Goal: Communication & Community: Answer question/provide support

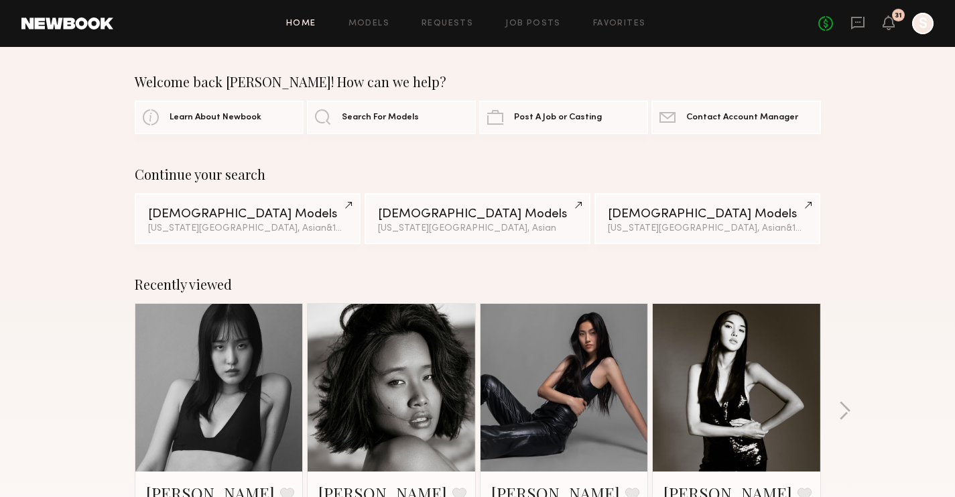
click at [869, 19] on div "No fees up to $5,000 31 S" at bounding box center [875, 23] width 115 height 21
click at [852, 23] on icon at bounding box center [857, 23] width 13 height 13
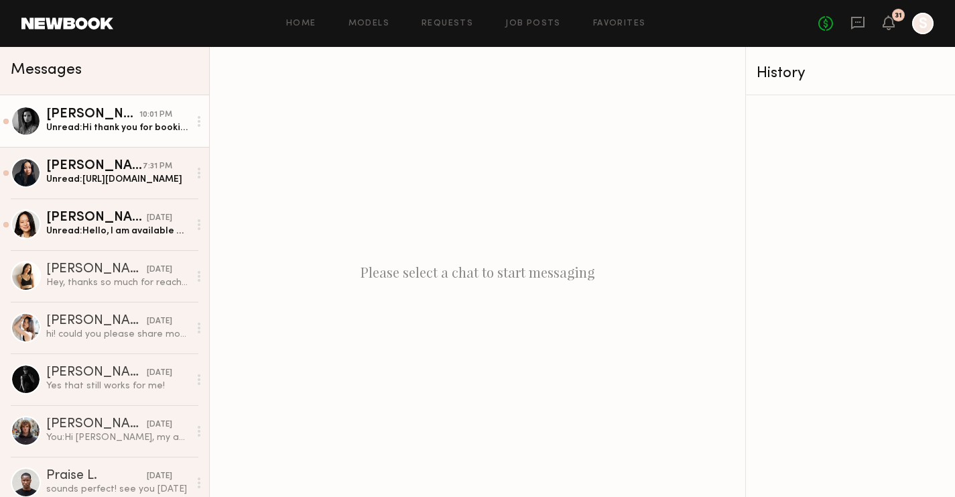
click at [105, 133] on div "Unread: Hi thank you for booking me :) what’s brands is this show for?" at bounding box center [117, 127] width 143 height 13
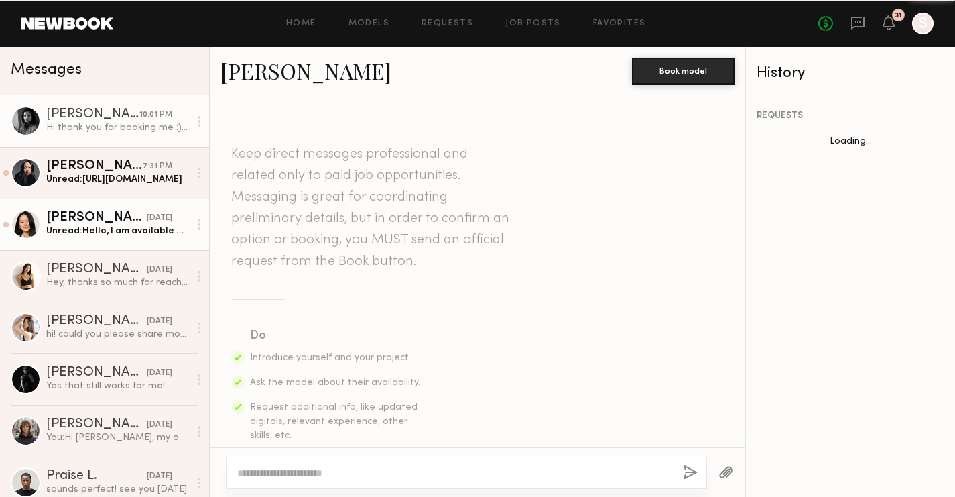
scroll to position [366, 0]
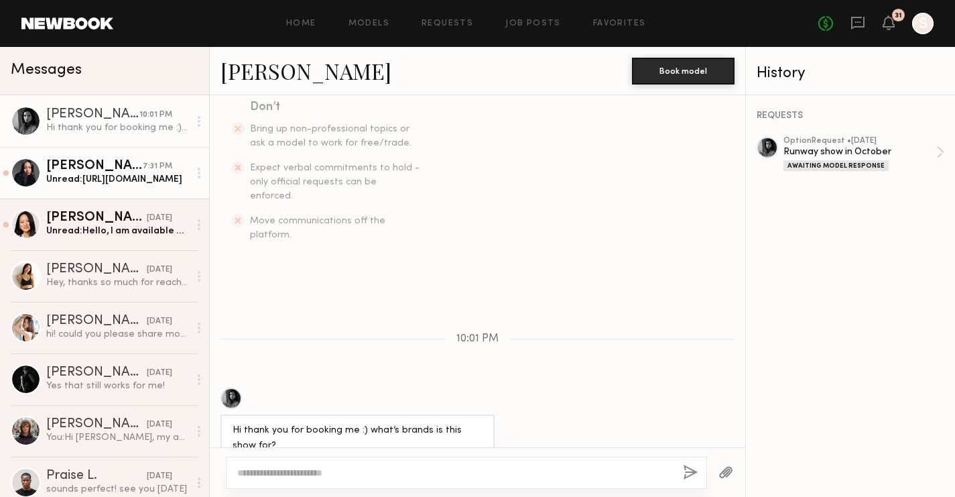
click at [125, 158] on link "[PERSON_NAME] 7:31 PM Unread: [URL][DOMAIN_NAME]" at bounding box center [104, 173] width 209 height 52
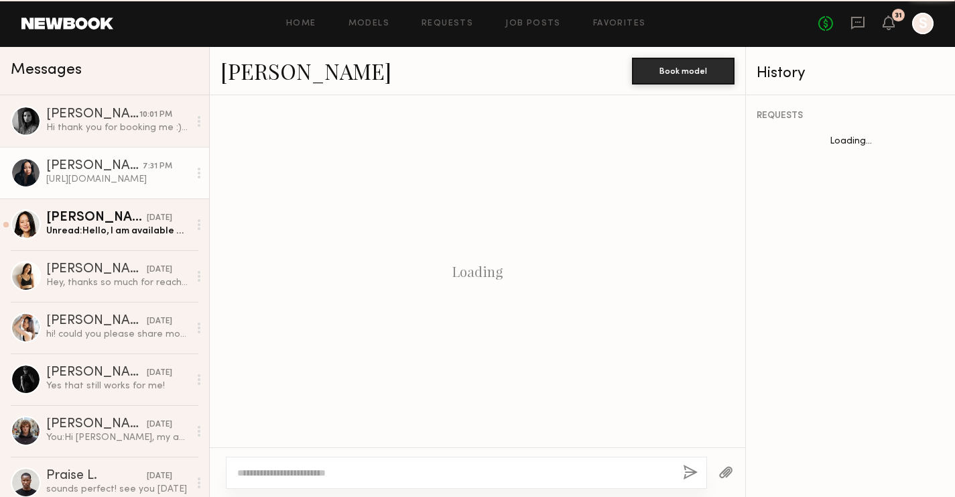
scroll to position [545, 0]
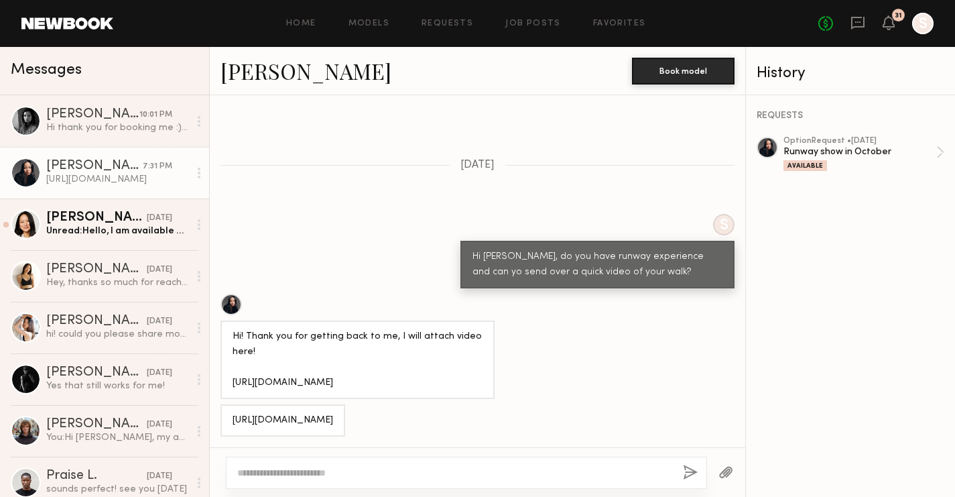
drag, startPoint x: 346, startPoint y: 369, endPoint x: 229, endPoint y: 350, distance: 118.9
click at [229, 350] on div "Hi! Thank you for getting back to me, I will attach video here! [URL][DOMAIN_NA…" at bounding box center [357, 359] width 274 height 78
click at [233, 294] on div at bounding box center [230, 304] width 21 height 21
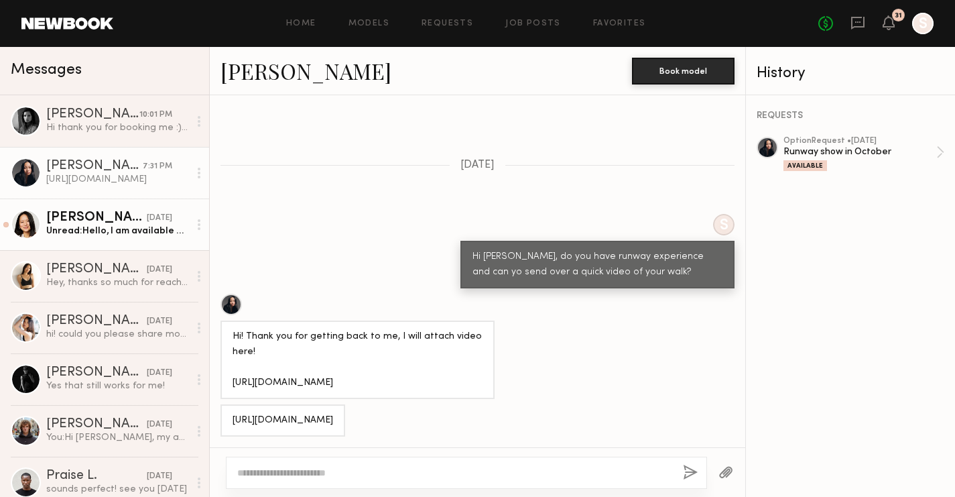
click at [114, 232] on div "Unread: Hello, I am available on 10/9 from 11-6pm." at bounding box center [117, 230] width 143 height 13
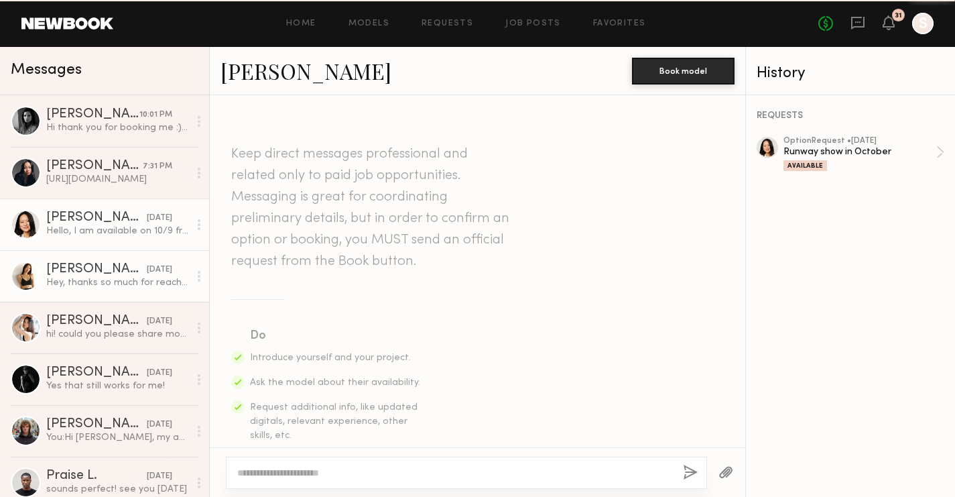
scroll to position [350, 0]
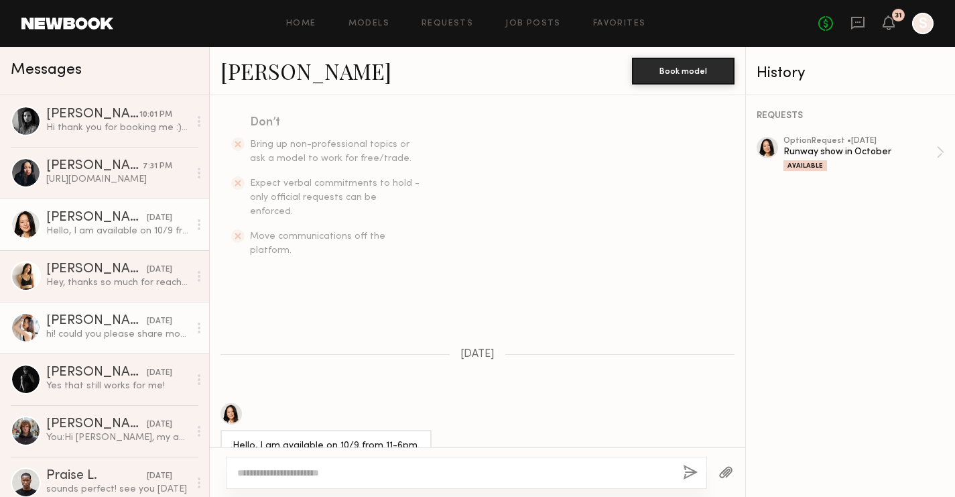
click at [89, 326] on div "[PERSON_NAME]" at bounding box center [96, 320] width 101 height 13
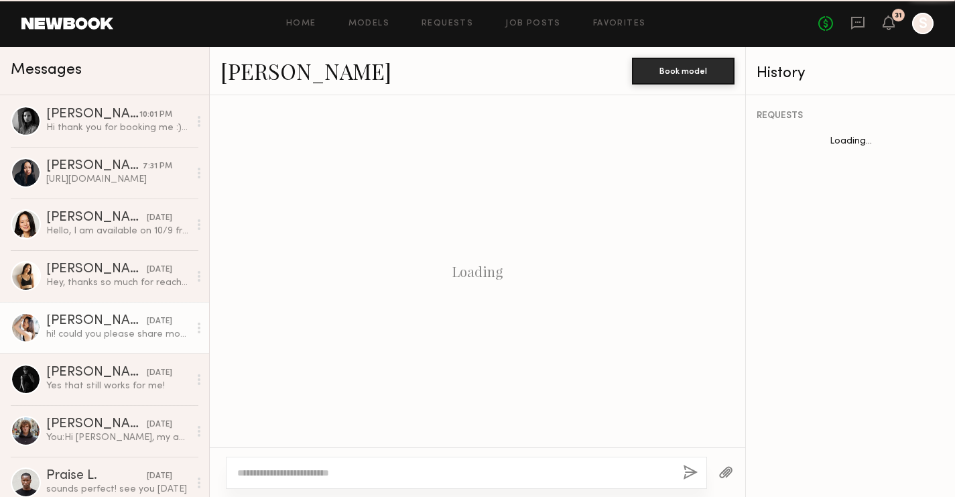
scroll to position [381, 0]
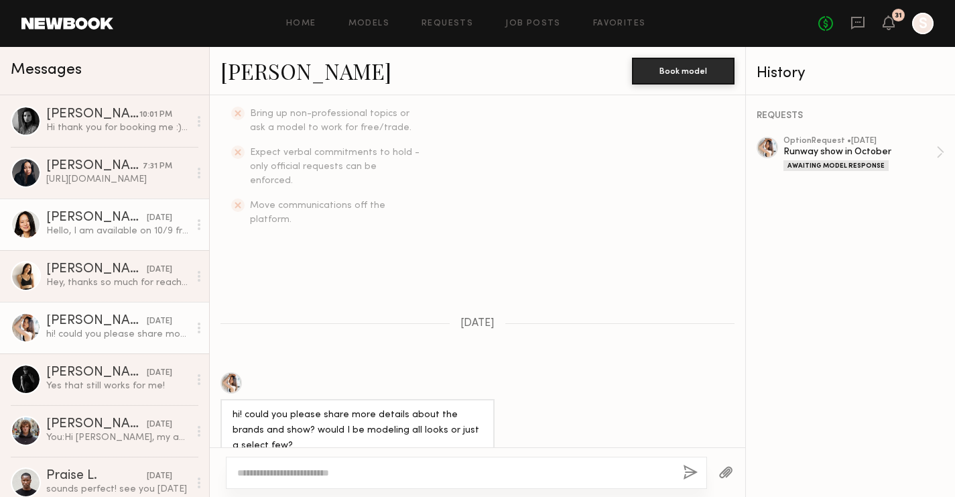
click at [94, 233] on div "Hello, I am available on 10/9 from 11-6pm." at bounding box center [117, 230] width 143 height 13
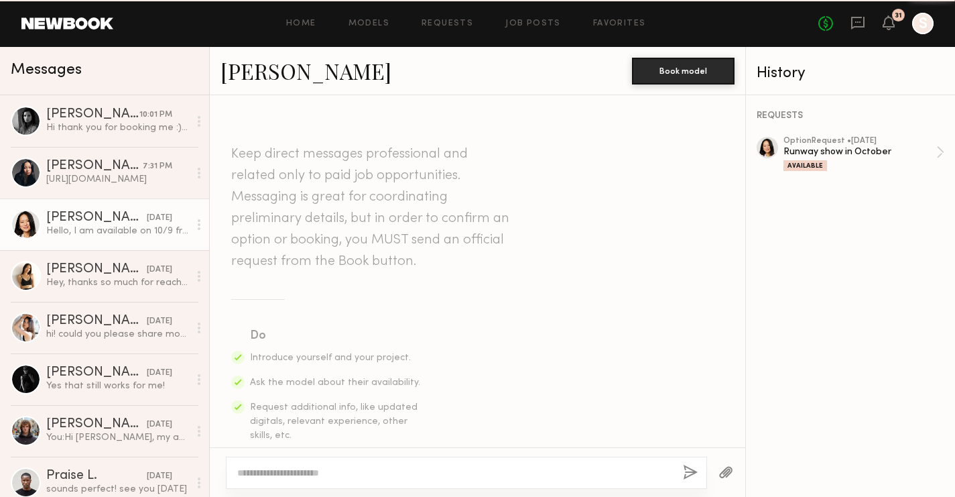
scroll to position [350, 0]
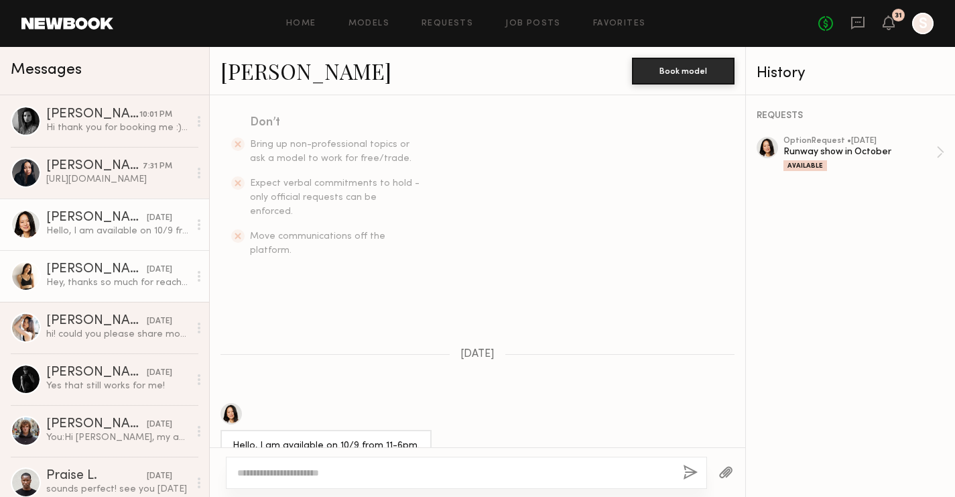
click at [84, 296] on link "[PERSON_NAME] [DATE] Hey, thanks so much for reaching out! Unfortunately I am i…" at bounding box center [104, 276] width 209 height 52
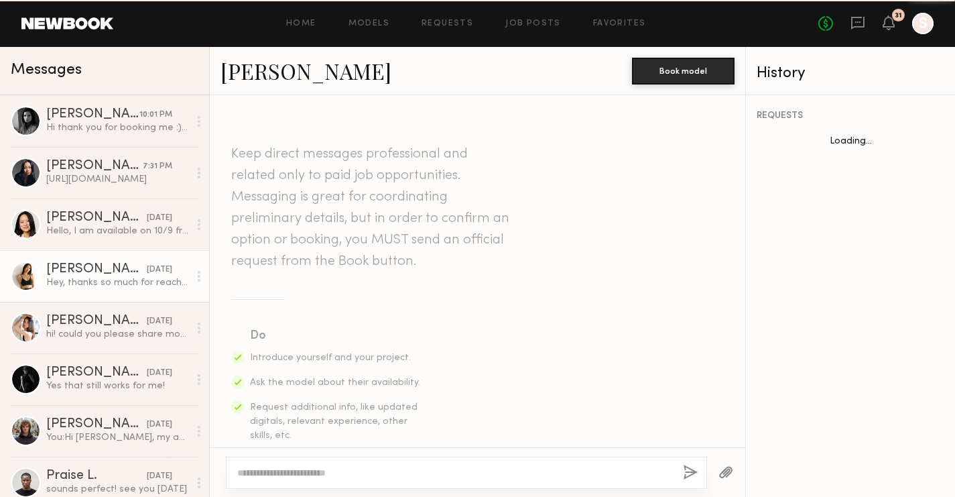
scroll to position [397, 0]
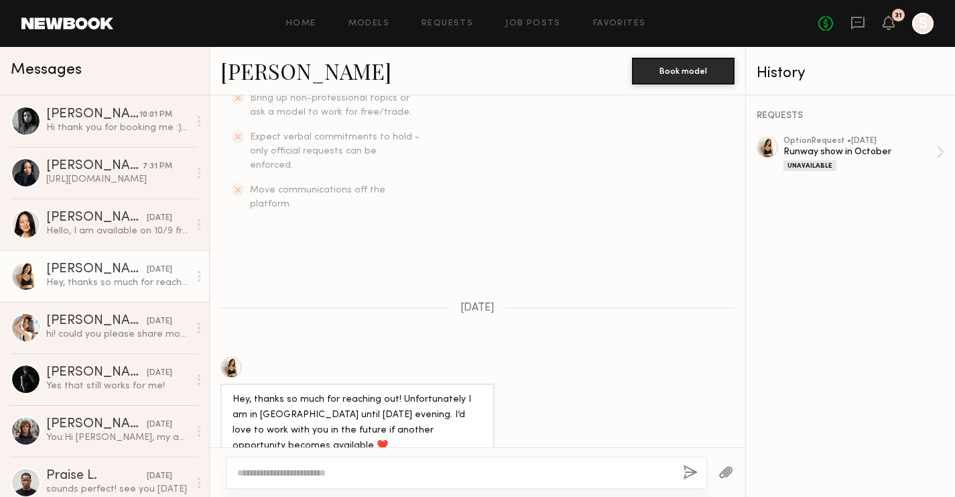
click at [228, 357] on div at bounding box center [230, 367] width 21 height 21
